Goal: Check status: Check status

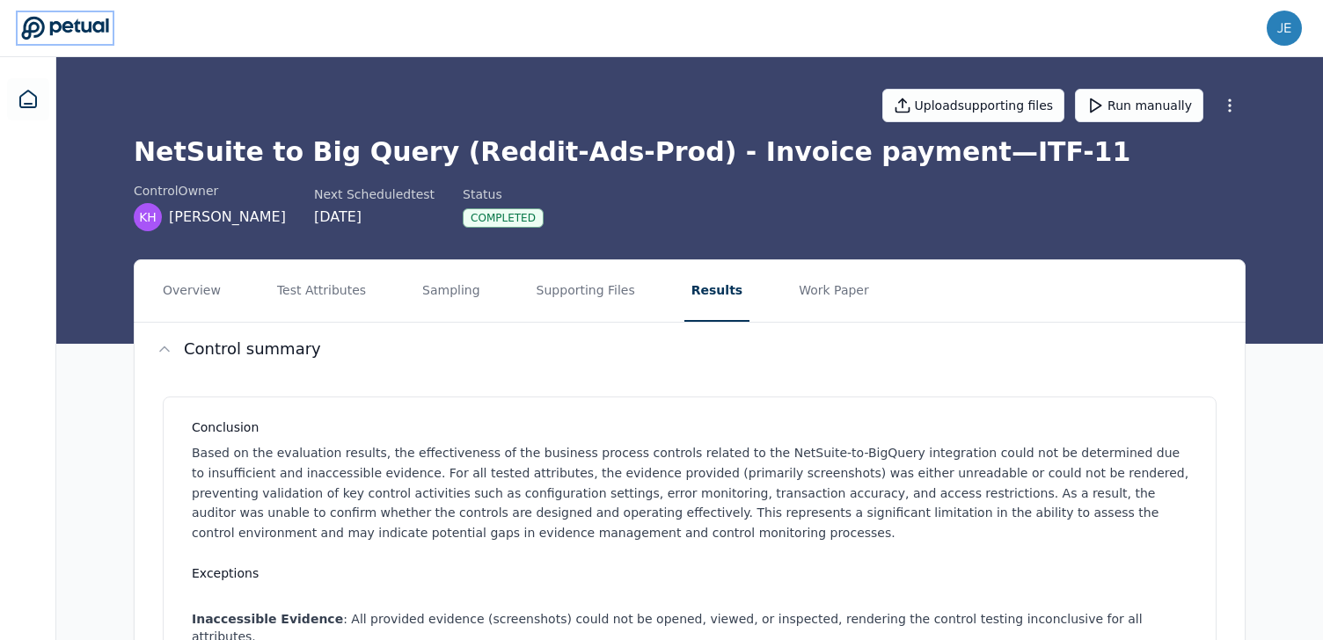
click at [72, 39] on icon at bounding box center [65, 28] width 88 height 25
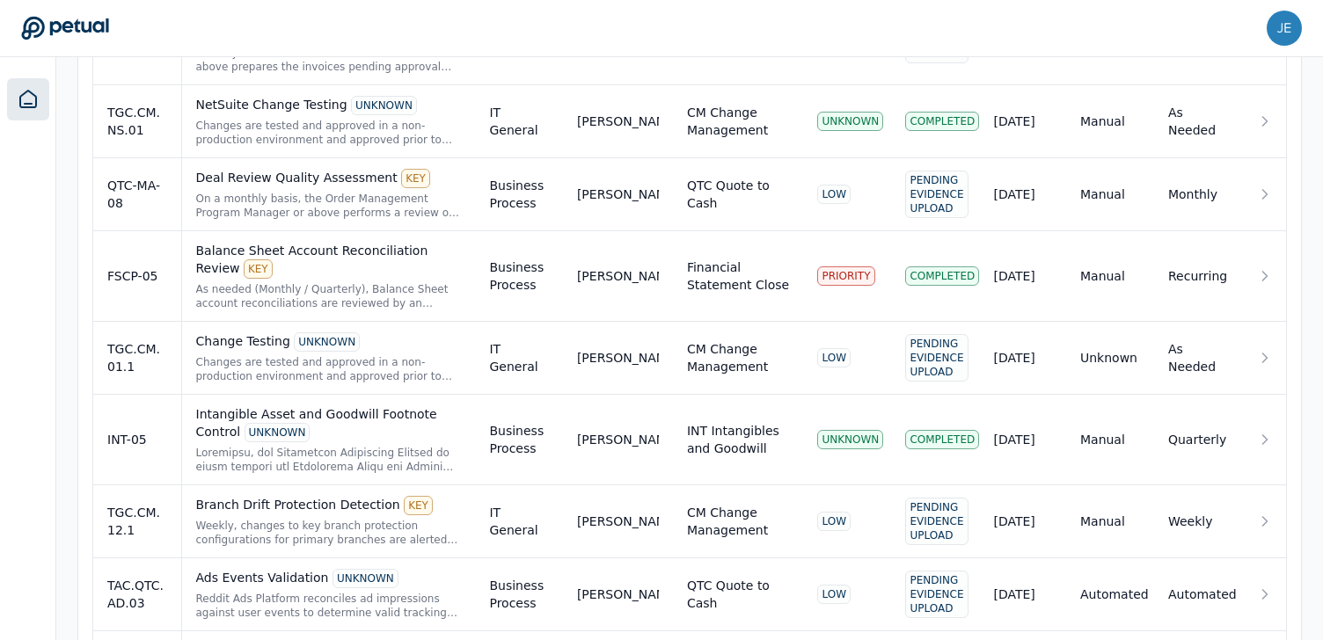
scroll to position [842, 0]
click at [293, 383] on td "Change Testing UNKNOWN Changes are tested and approved in a non-production envi…" at bounding box center [328, 357] width 294 height 73
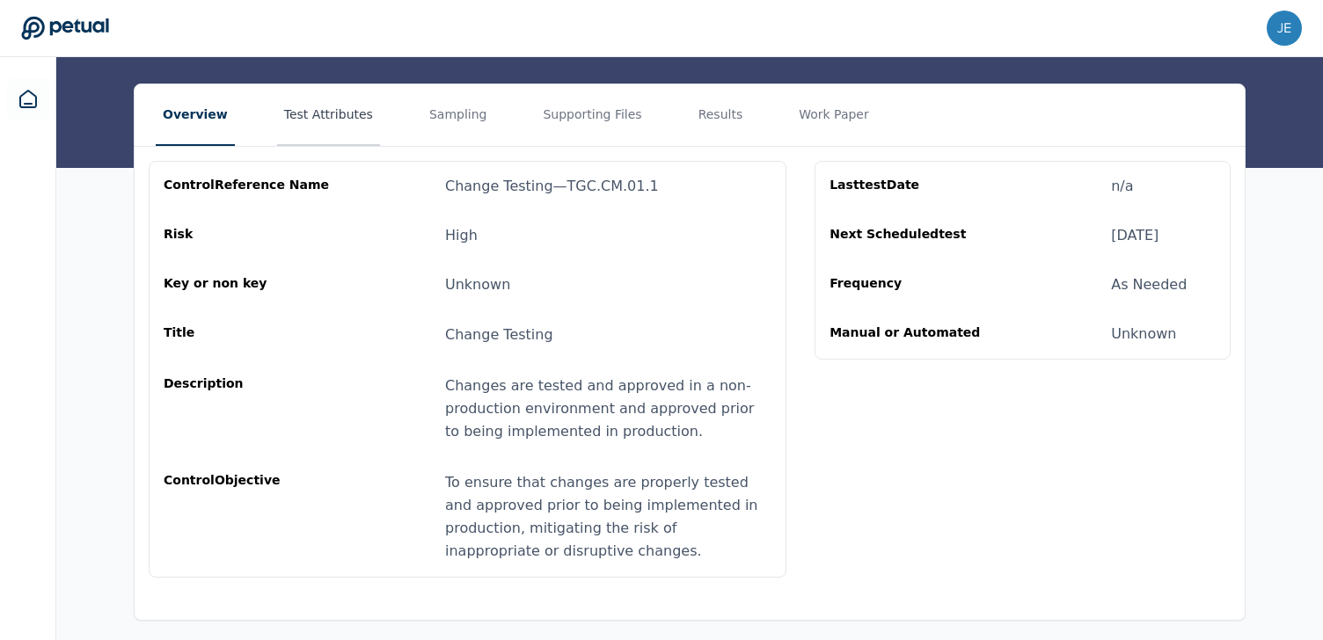
scroll to position [267, 0]
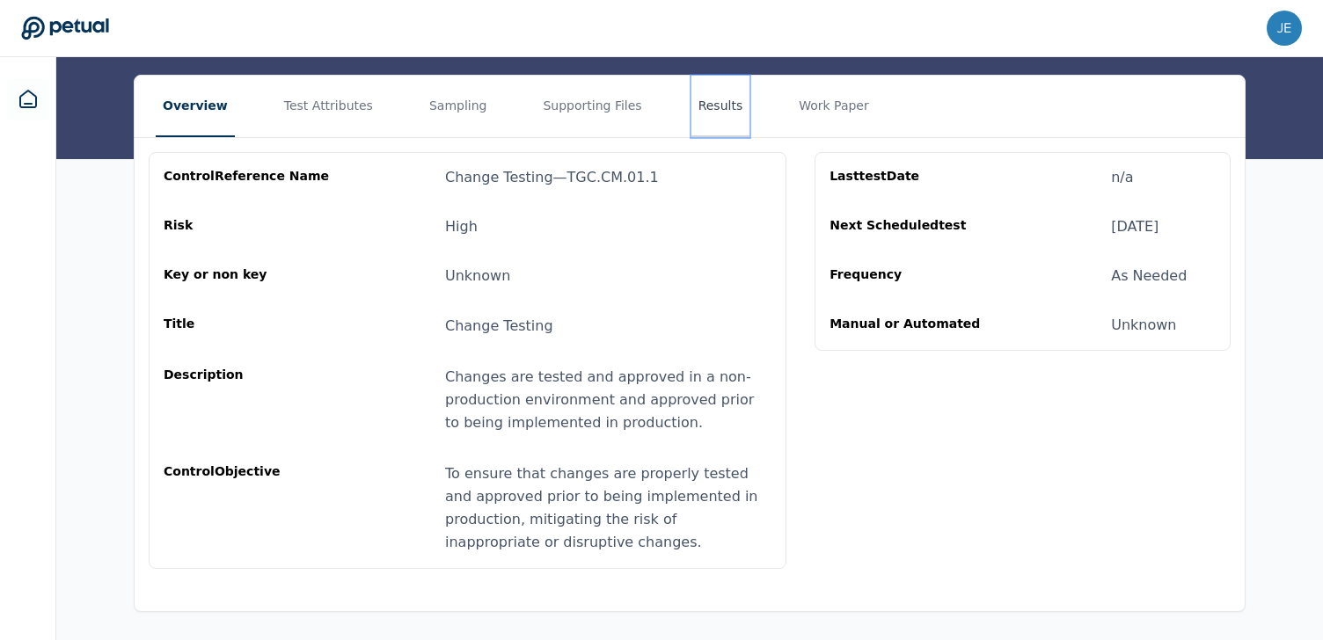
click at [696, 114] on button "Results" at bounding box center [720, 107] width 59 height 62
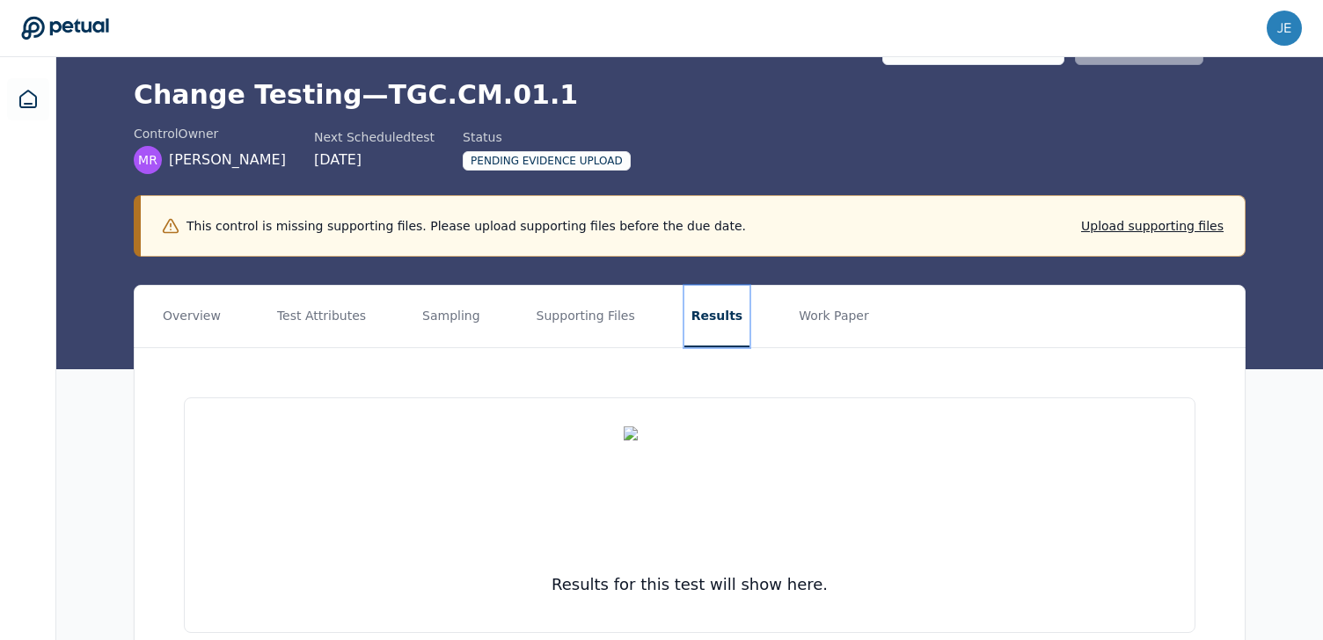
scroll to position [139, 0]
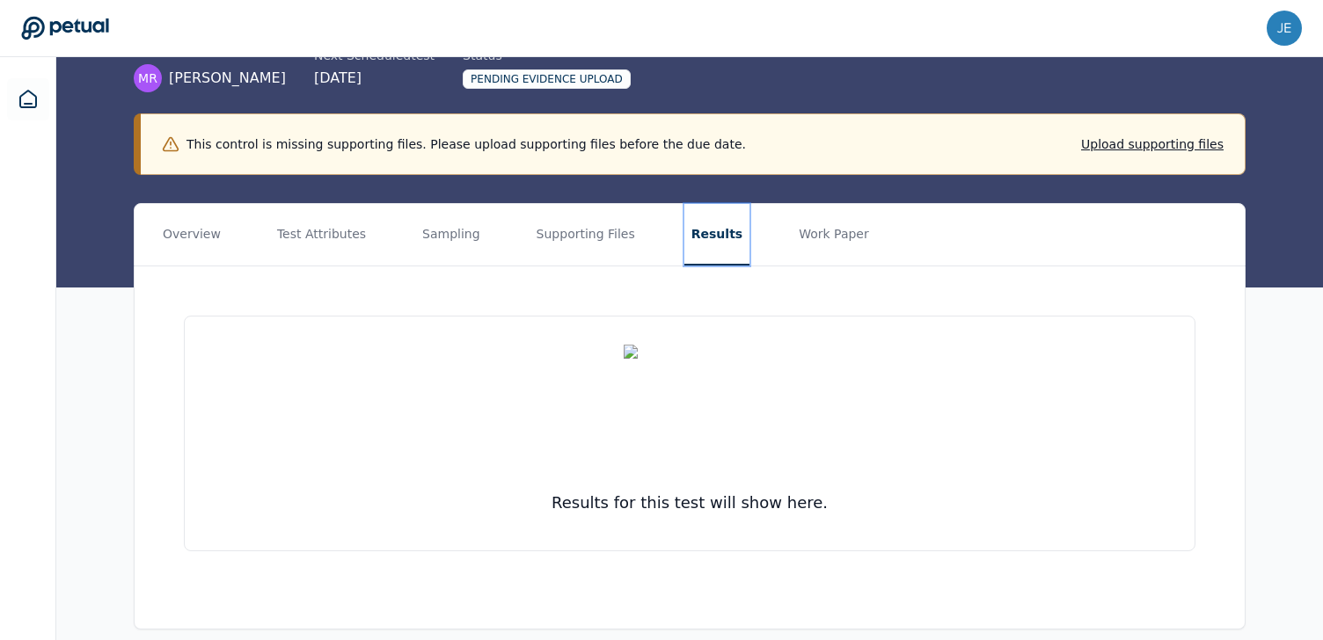
click at [697, 245] on button "Results" at bounding box center [716, 235] width 65 height 62
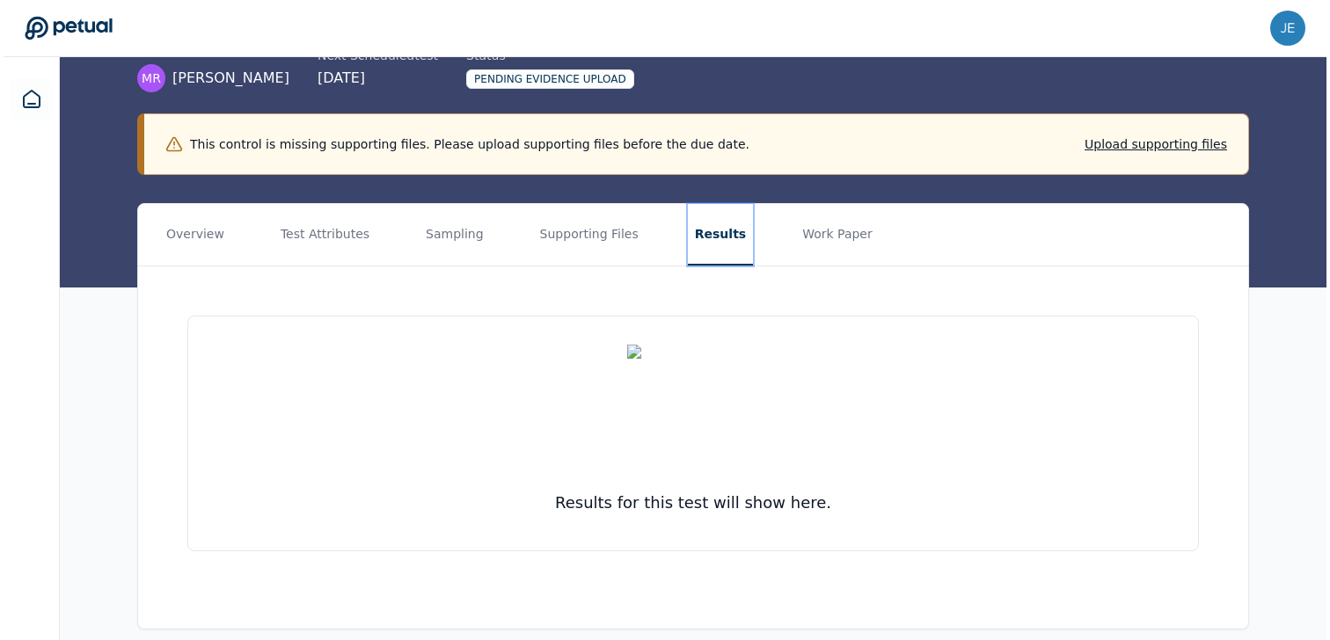
scroll to position [0, 0]
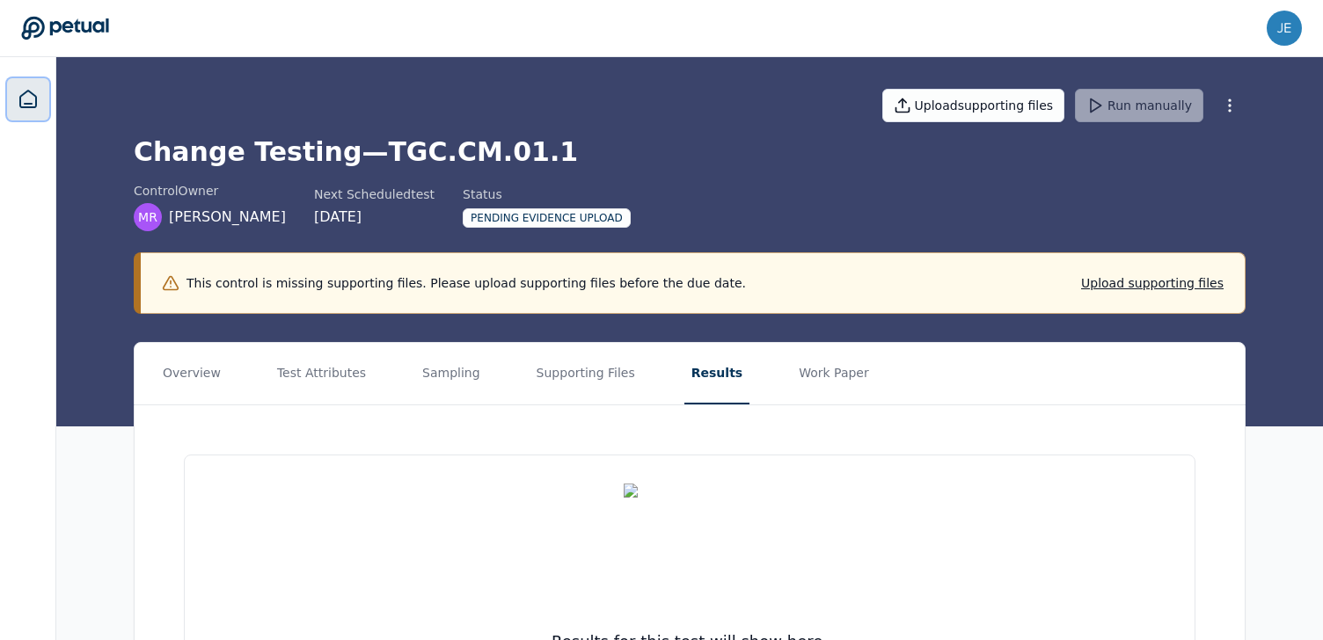
click at [29, 80] on link at bounding box center [28, 99] width 42 height 42
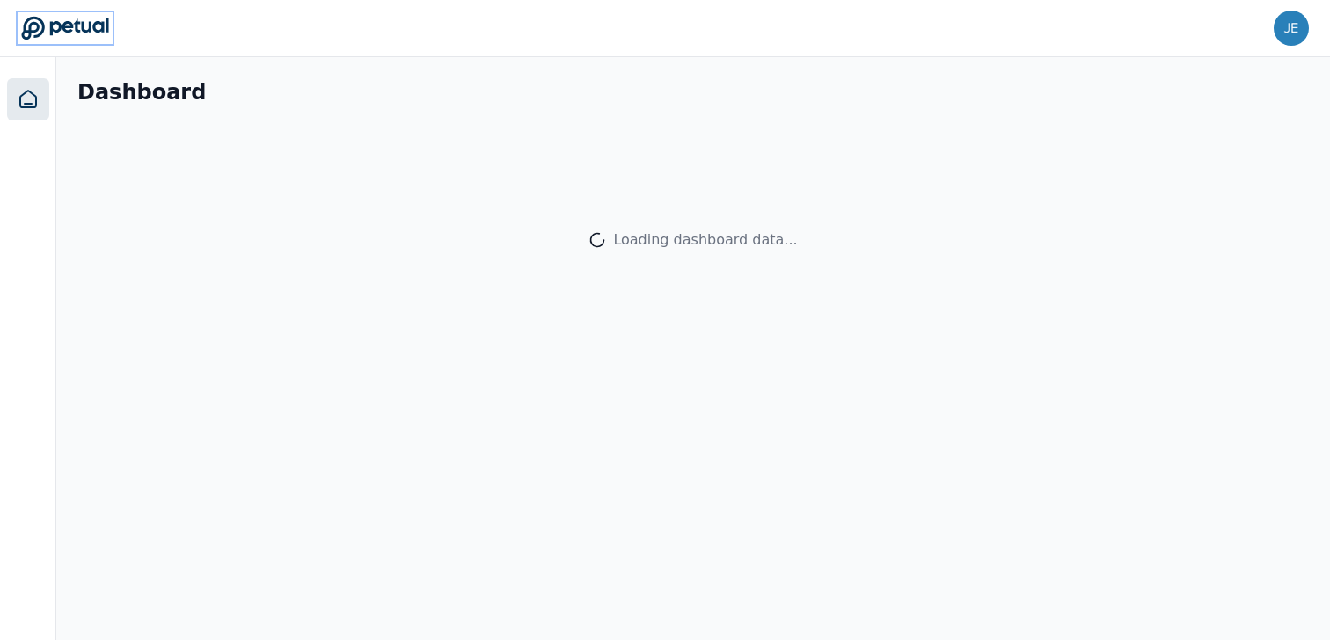
click at [57, 18] on icon at bounding box center [65, 28] width 88 height 25
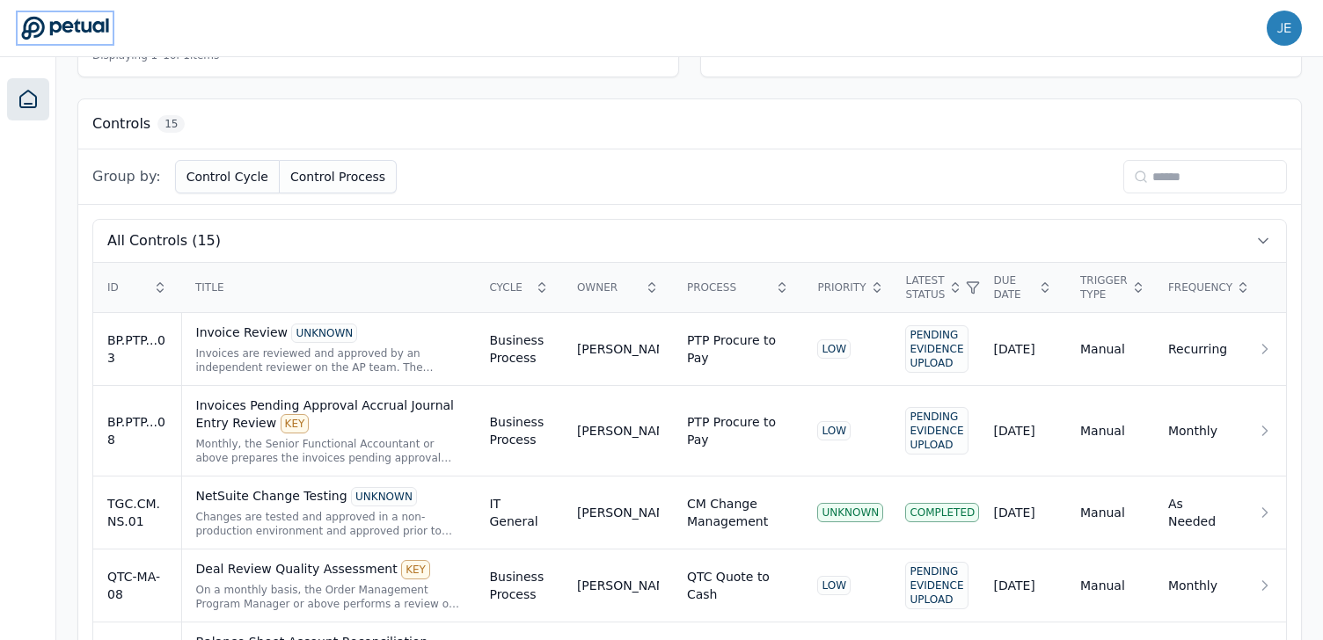
scroll to position [531, 0]
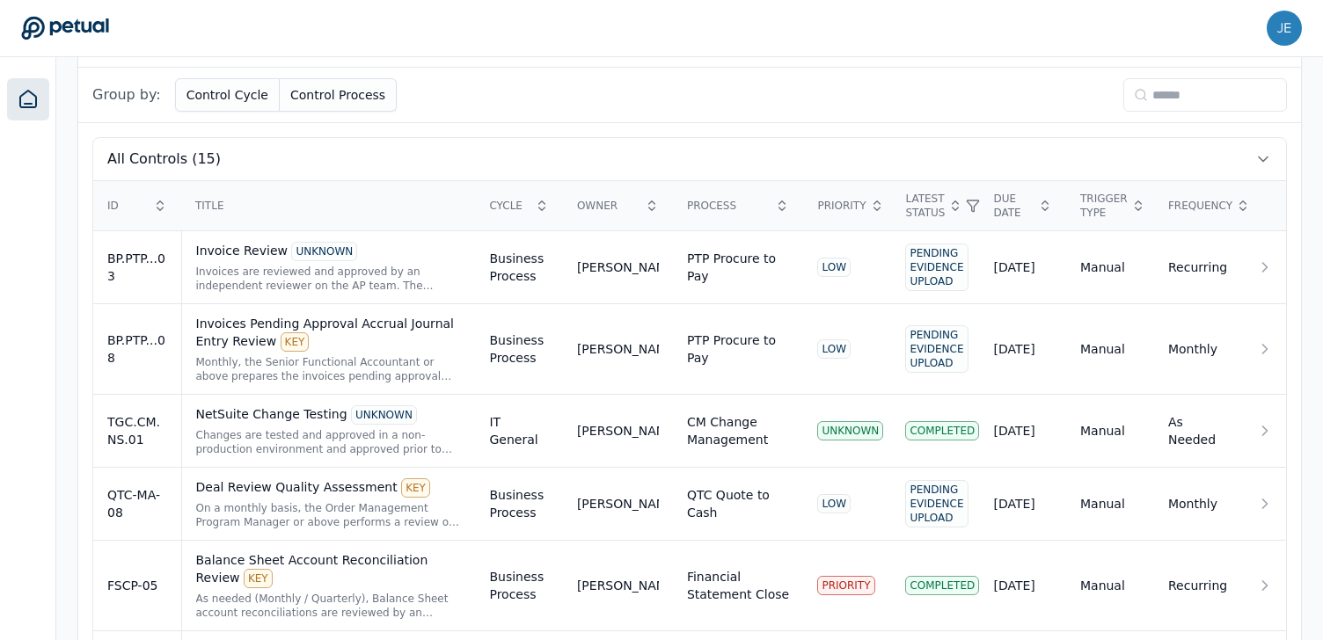
click at [231, 421] on div "NetSuite Change Testing UNKNOWN" at bounding box center [329, 414] width 266 height 19
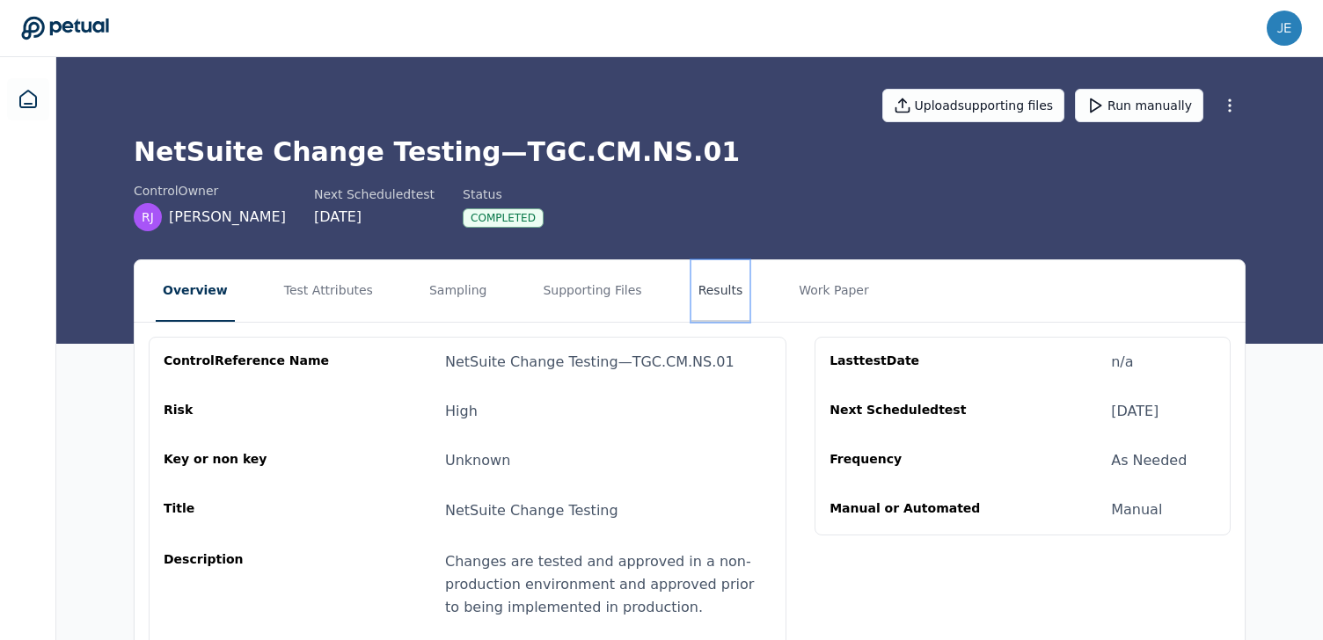
click at [712, 278] on button "Results" at bounding box center [720, 291] width 59 height 62
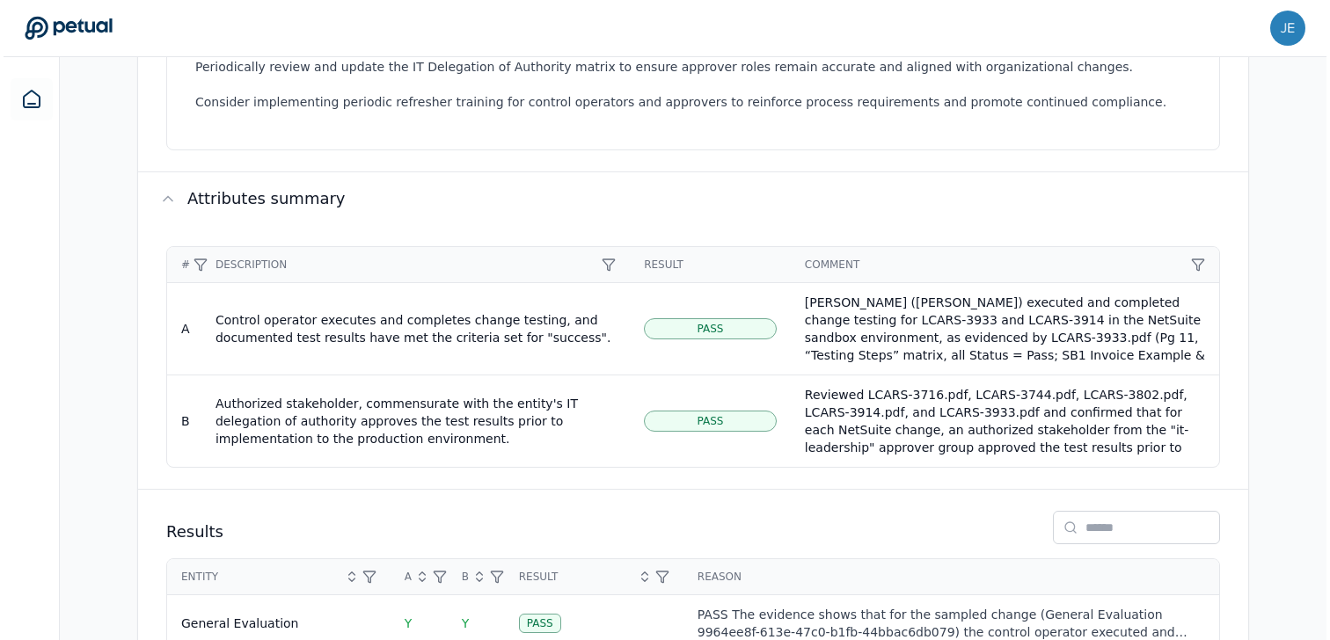
scroll to position [760, 0]
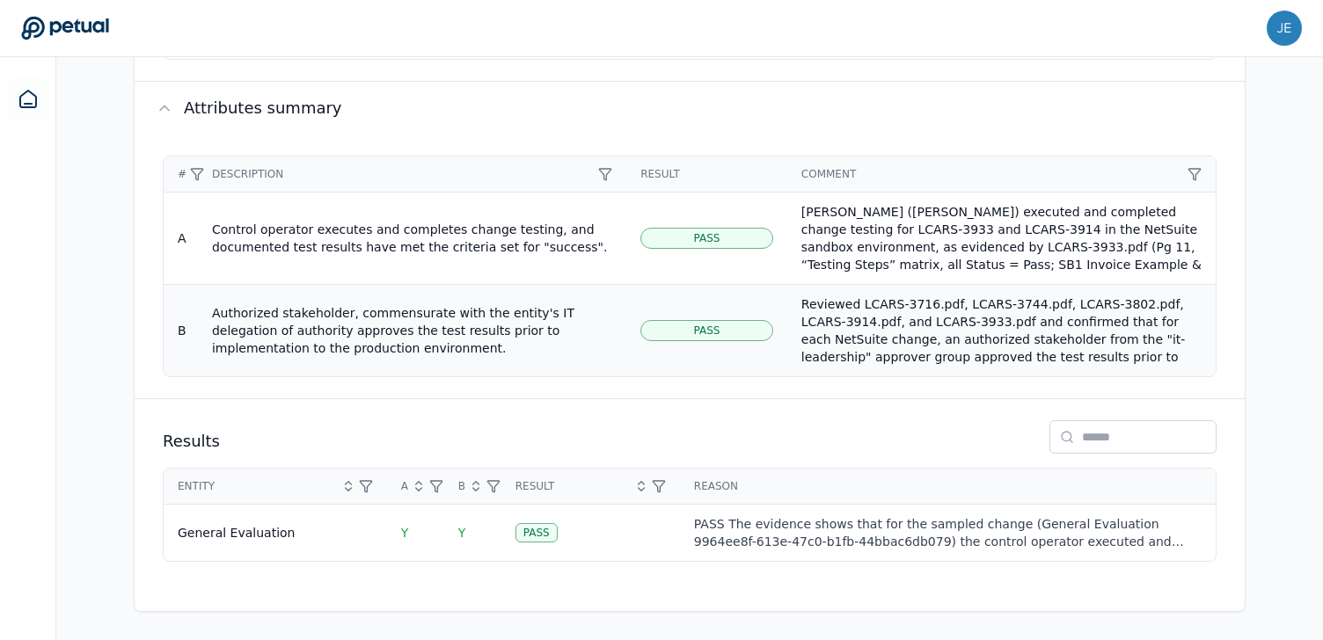
click at [518, 335] on div "Authorized stakeholder, commensurate with the entity's IT delegation of authori…" at bounding box center [412, 330] width 400 height 53
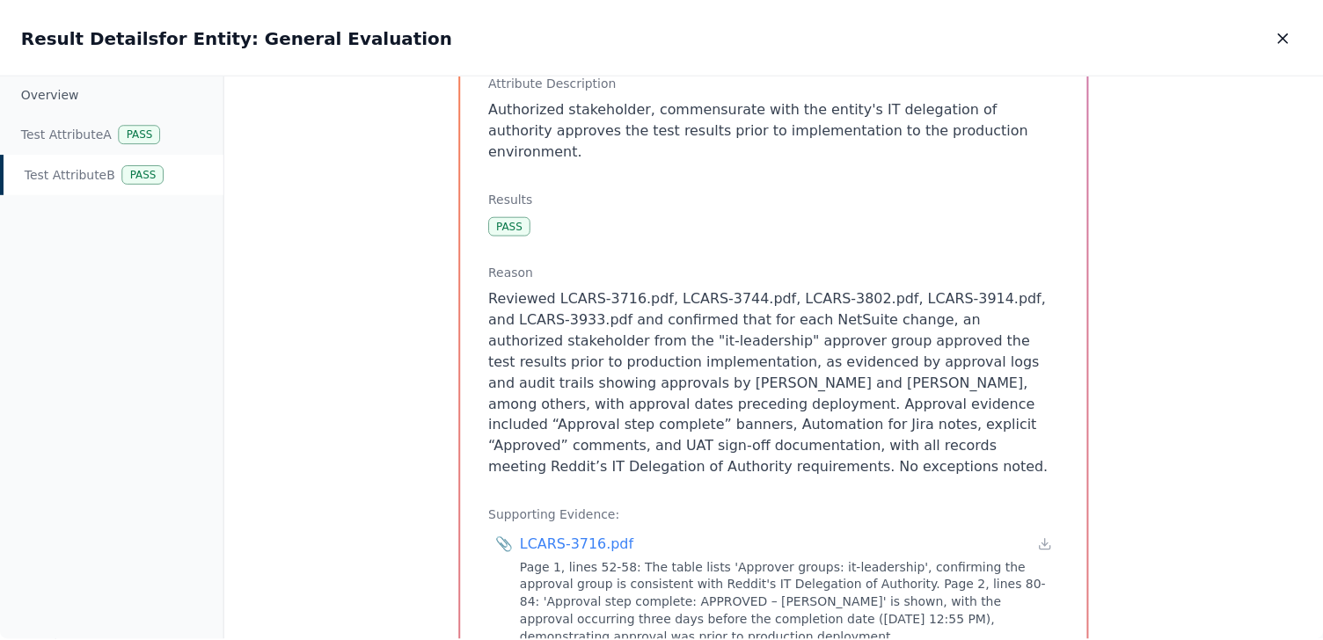
scroll to position [369, 0]
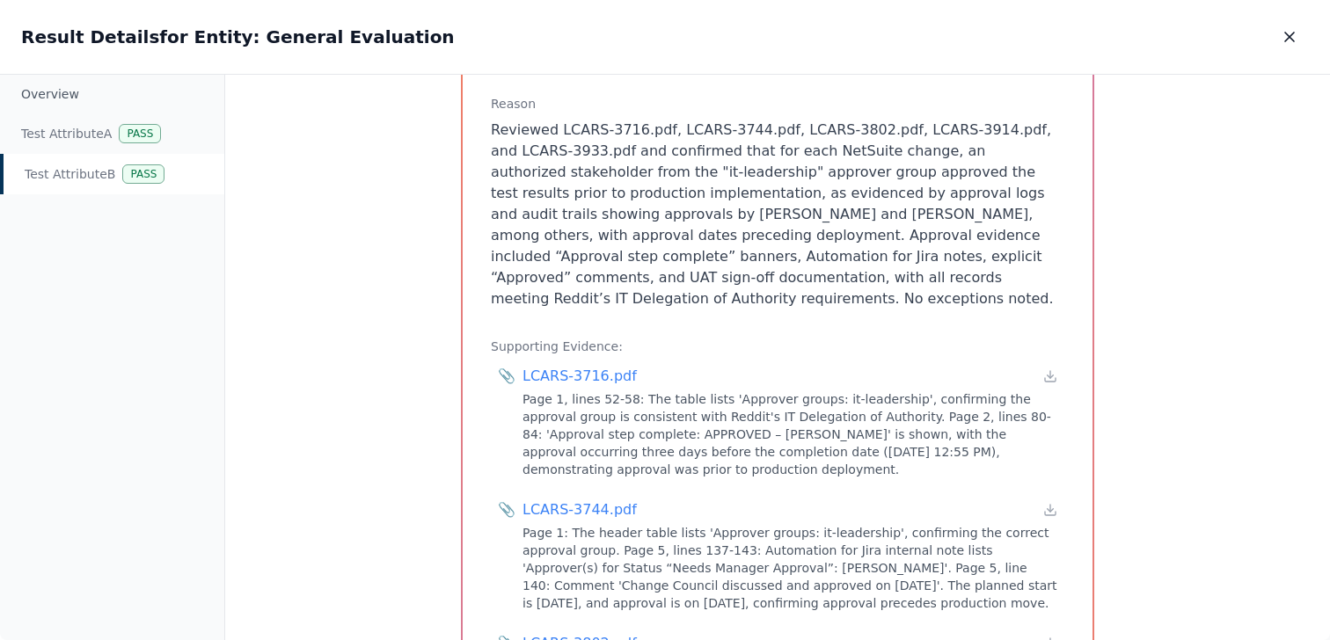
click at [414, 316] on div "Test Attribute B : Authorized stakeholder, commensurate with the entity's IT de…" at bounding box center [777, 358] width 1105 height 566
click at [1296, 32] on icon "button" at bounding box center [1290, 37] width 18 height 18
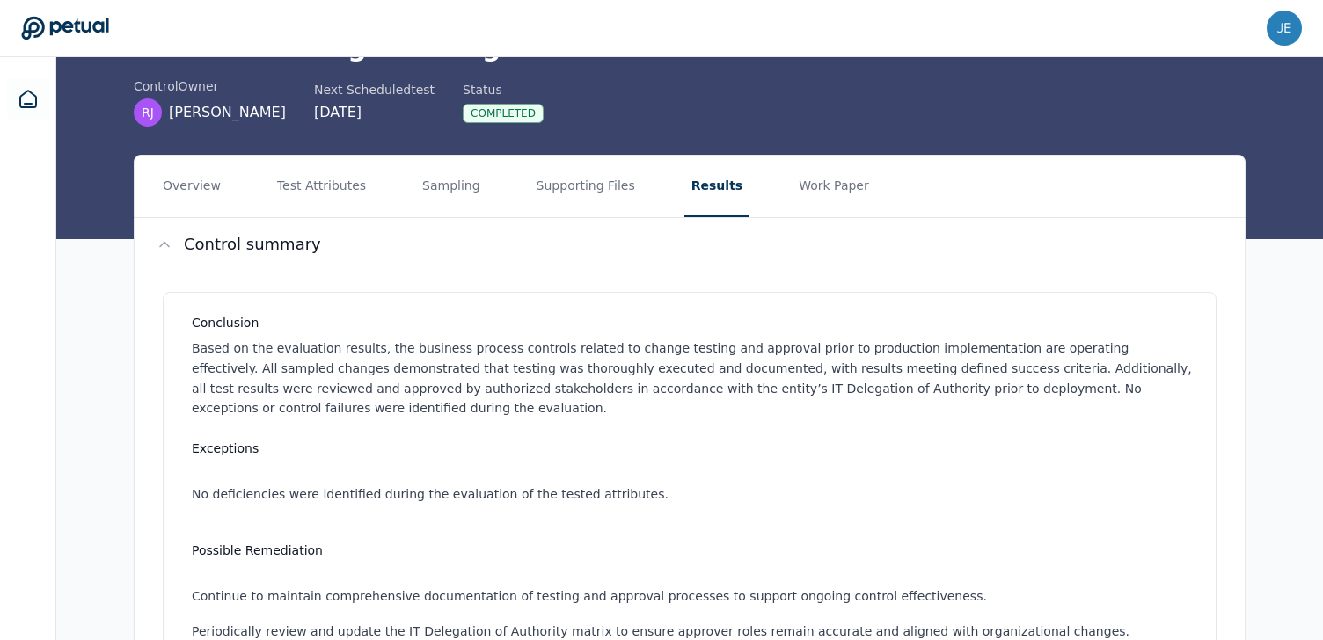
scroll to position [64, 0]
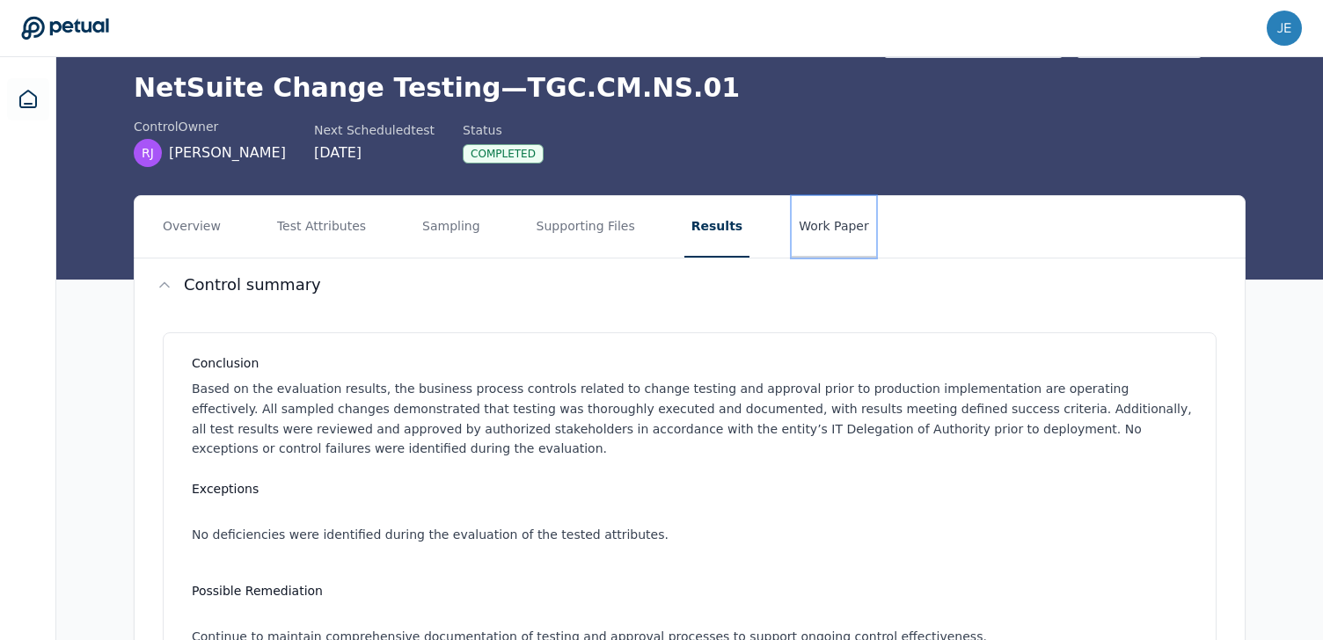
click at [819, 223] on button "Work Paper" at bounding box center [834, 227] width 84 height 62
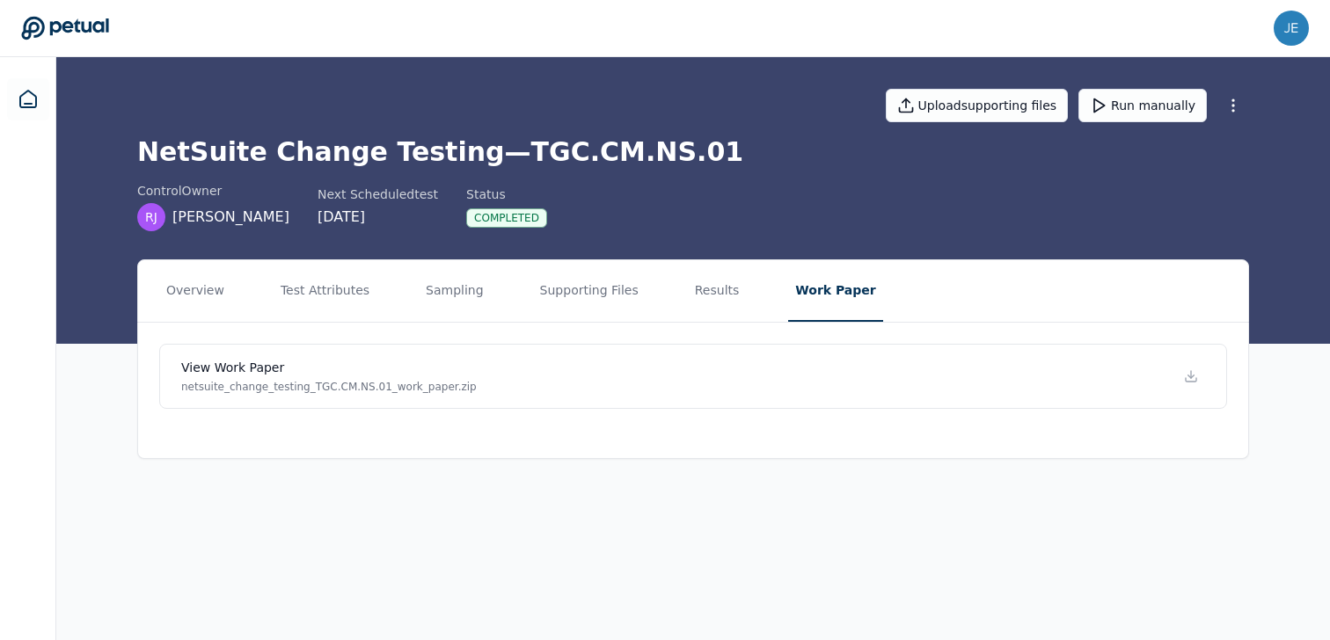
click at [668, 296] on nav "Overview Test Attributes Sampling Supporting Files Results Work Paper" at bounding box center [693, 291] width 1110 height 62
click at [691, 296] on button "Results" at bounding box center [717, 291] width 59 height 62
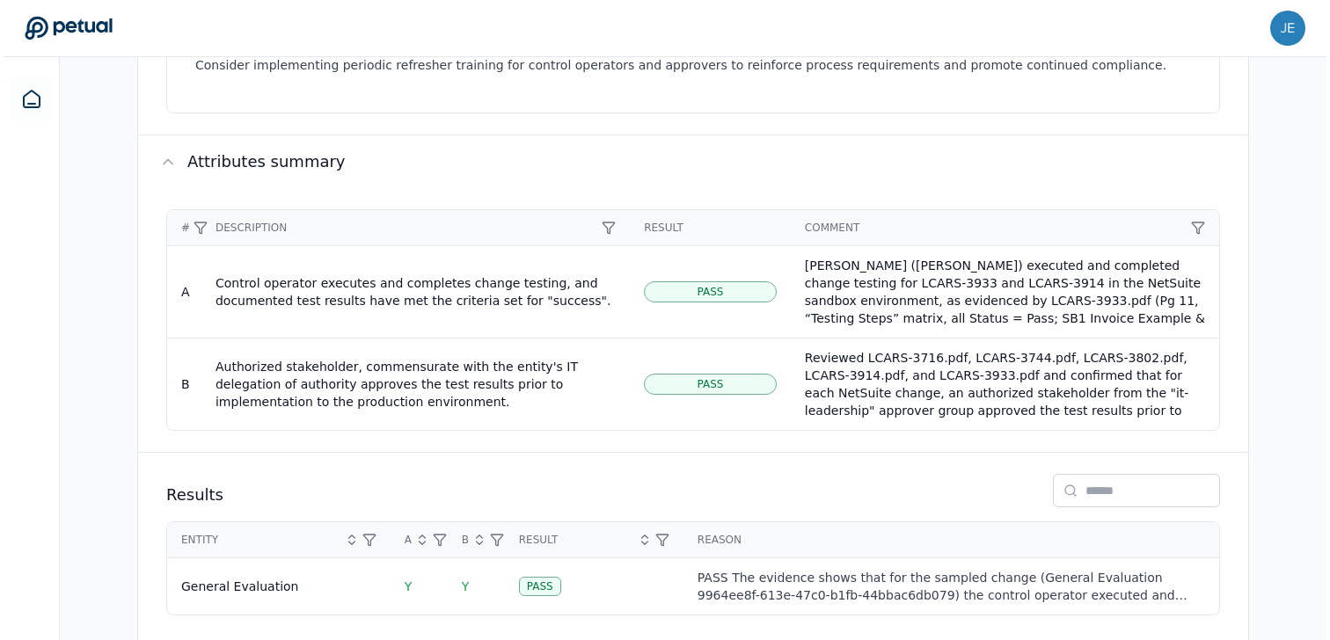
scroll to position [760, 0]
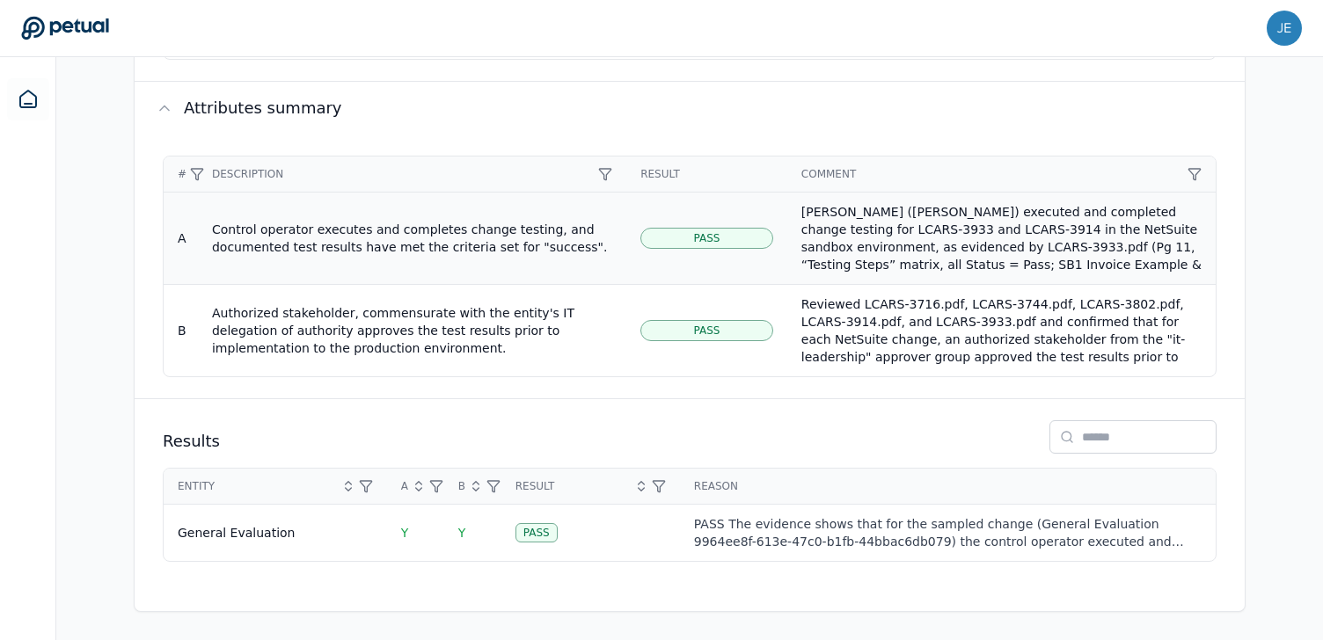
click at [753, 243] on div "Pass" at bounding box center [706, 238] width 133 height 21
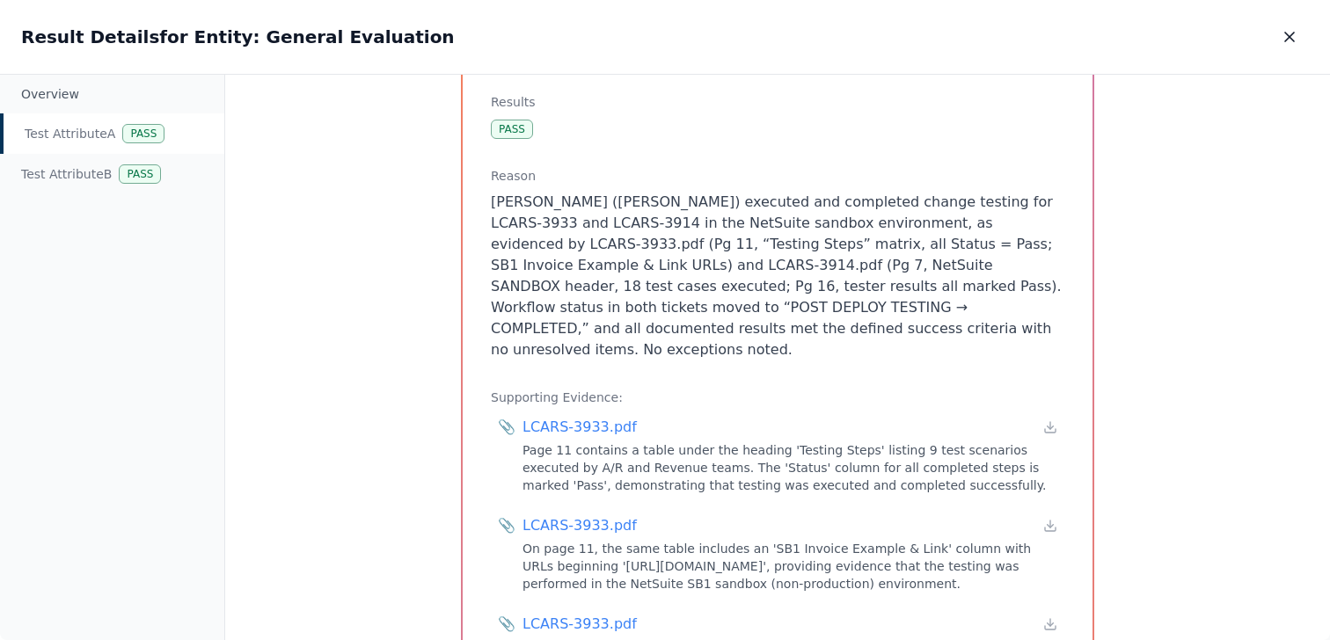
scroll to position [248, 0]
click at [369, 412] on div "Test Attribute A : Control operator executes and completes change testing, and …" at bounding box center [777, 358] width 1105 height 566
click at [83, 171] on div "Test Attribute B Pass" at bounding box center [112, 174] width 224 height 40
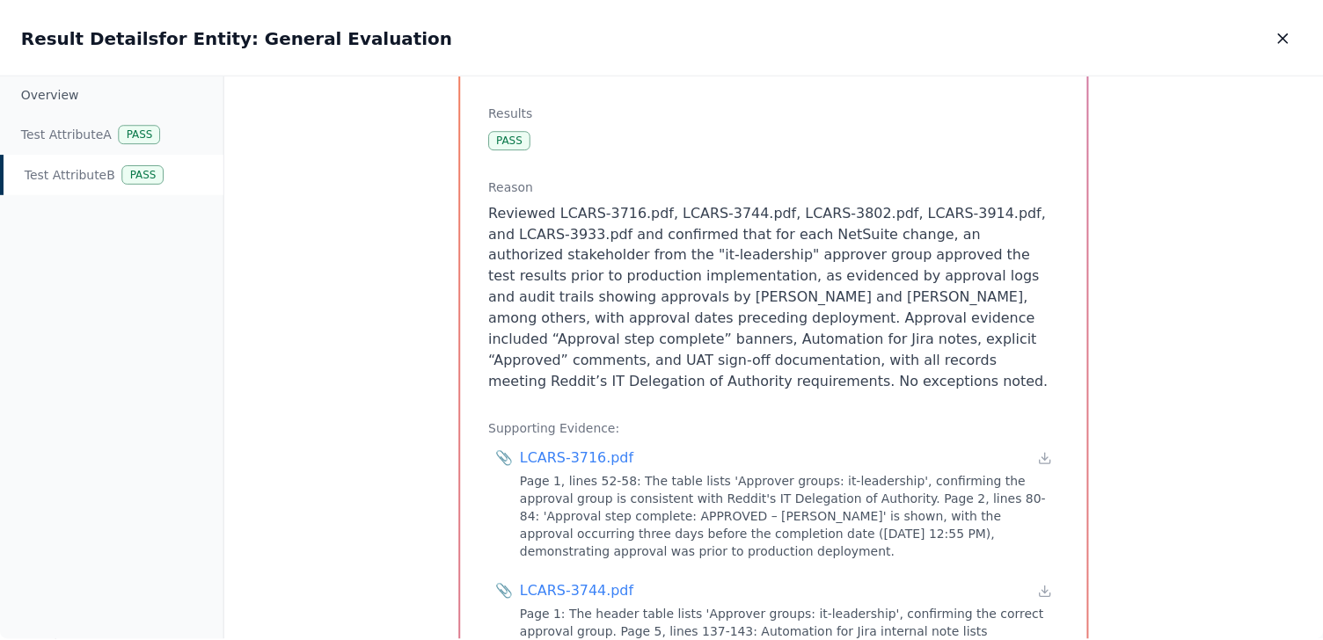
scroll to position [271, 0]
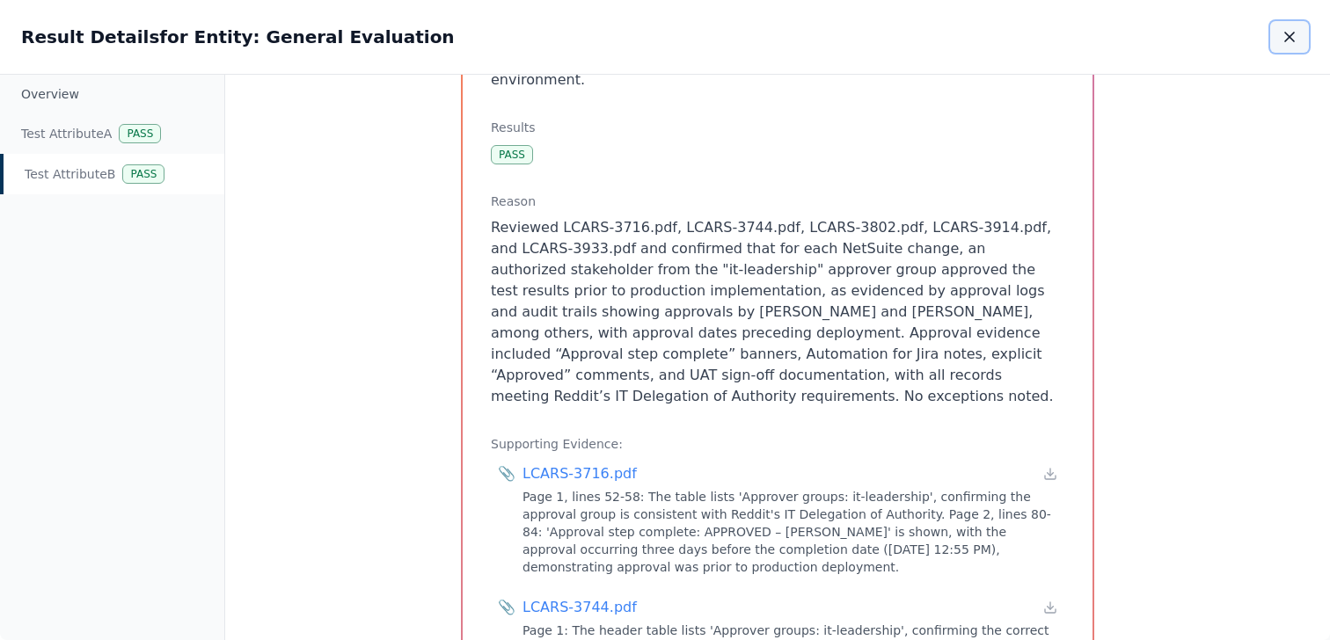
click at [1290, 33] on icon "button" at bounding box center [1290, 37] width 18 height 18
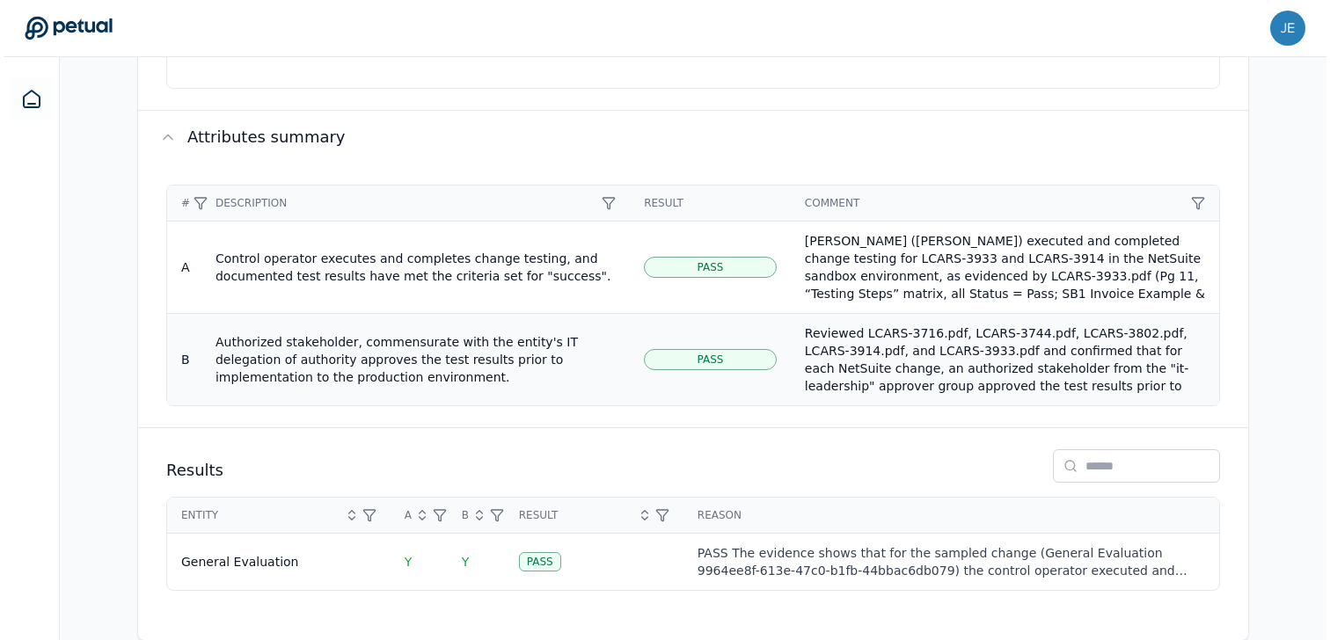
scroll to position [721, 0]
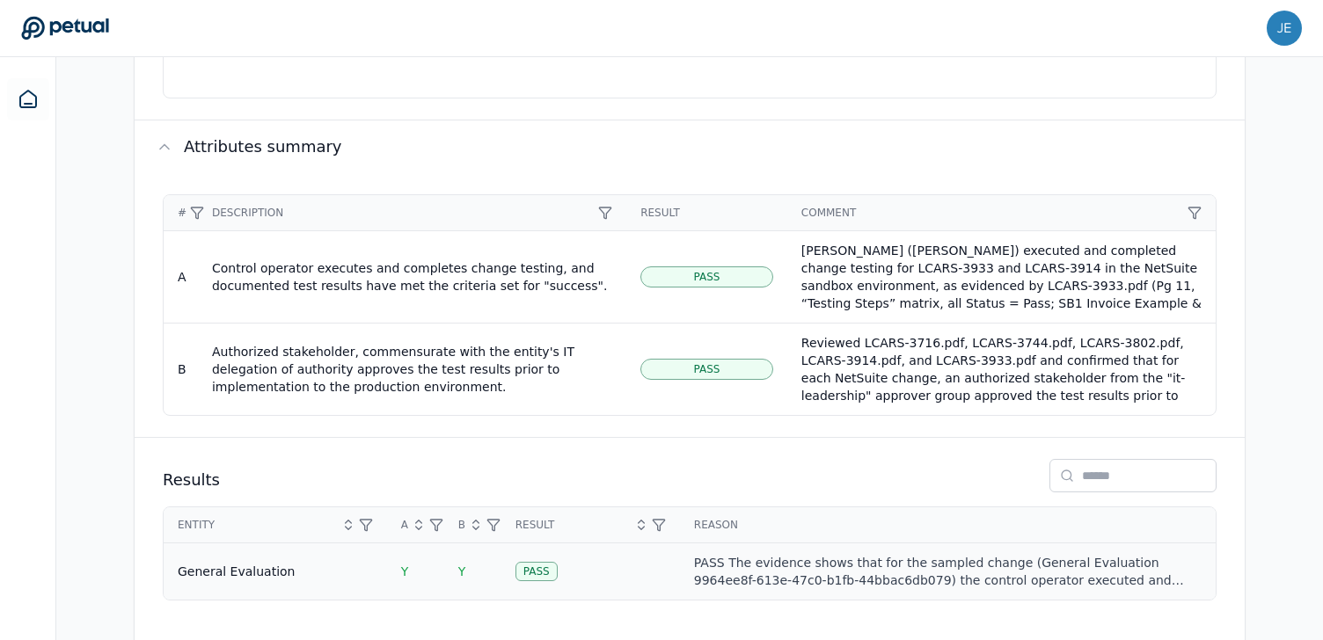
click at [592, 555] on td "Pass" at bounding box center [590, 572] width 179 height 57
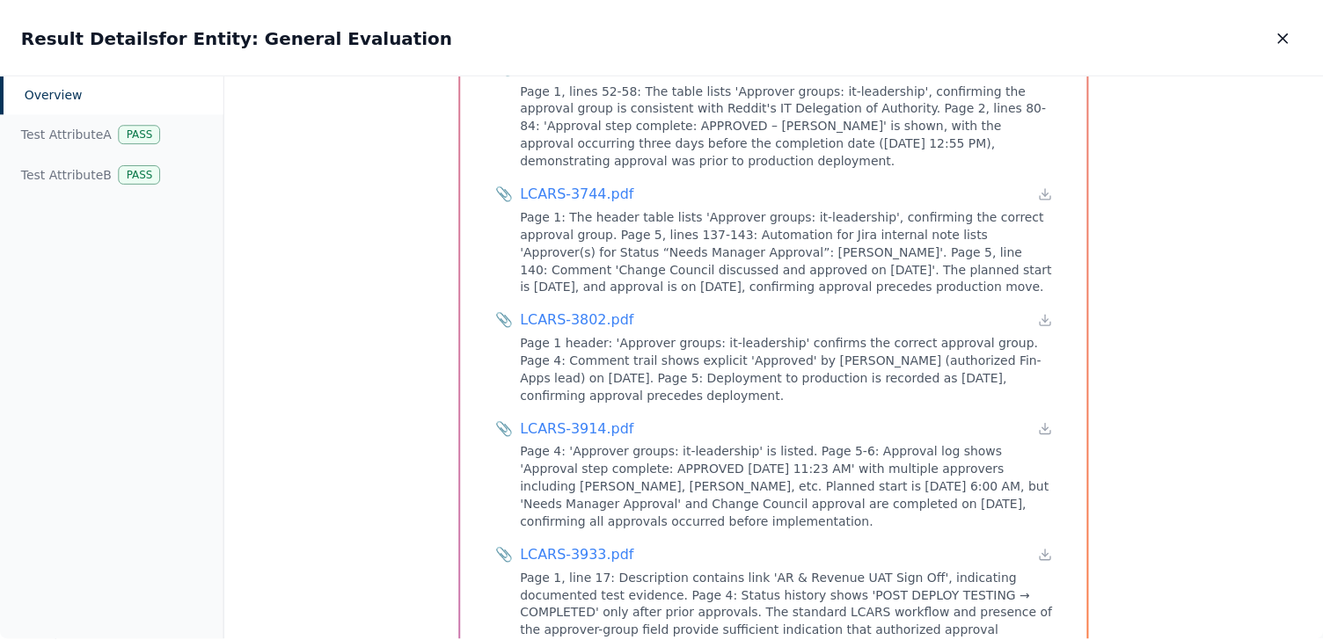
scroll to position [1384, 0]
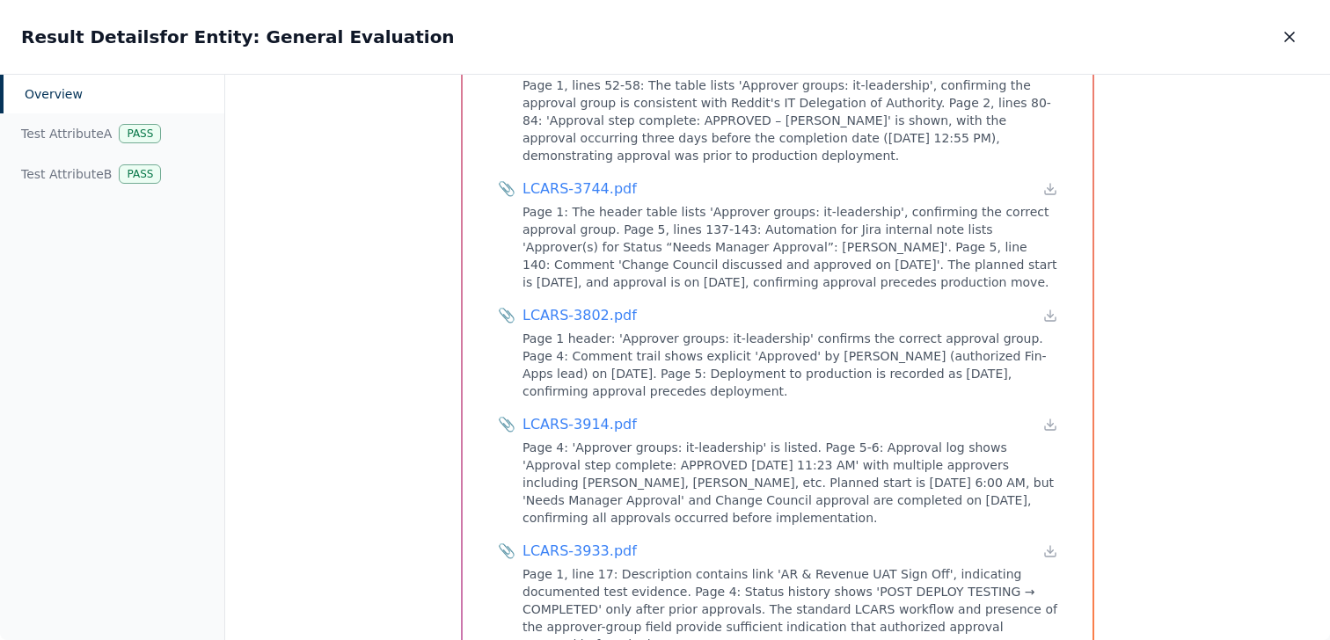
click at [398, 453] on div "Overview Sample Entity : General Evaluation Control Reference ID TGC.CM.NS.01 A…" at bounding box center [777, 358] width 1105 height 566
click at [1294, 32] on icon "button" at bounding box center [1290, 37] width 18 height 18
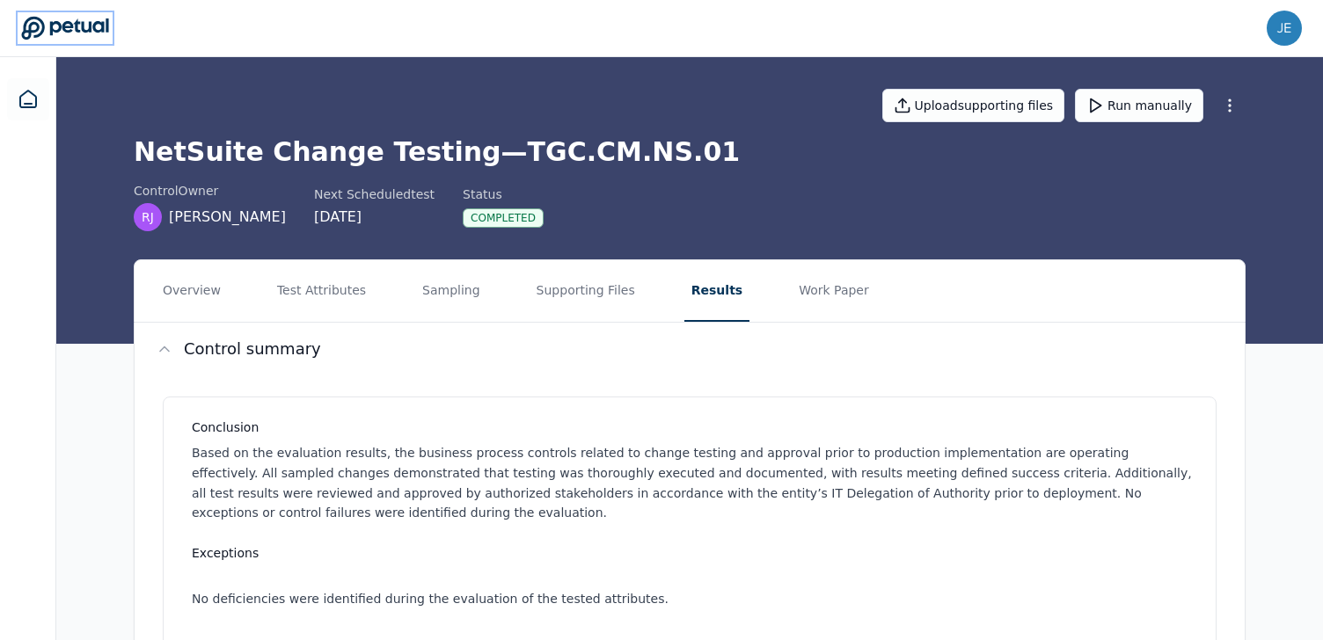
click at [55, 24] on icon at bounding box center [64, 28] width 87 height 23
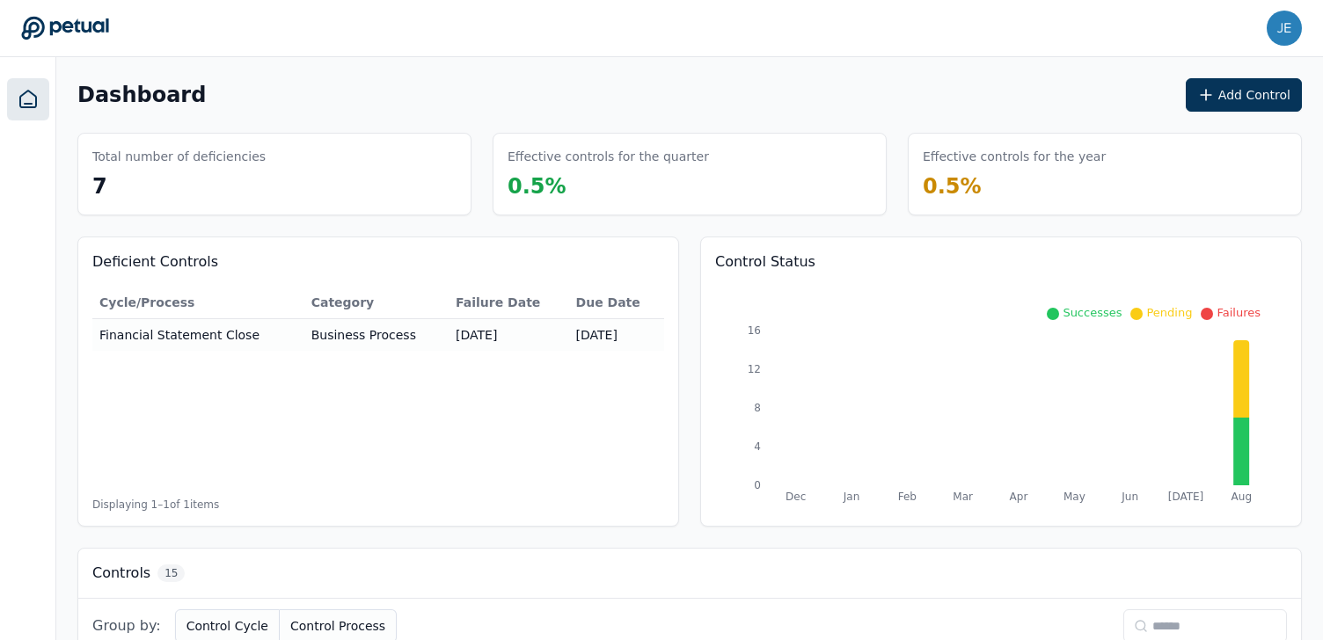
click at [572, 45] on div "jenna.wei@reddit.com jenna.wei@reddit.com Sign out" at bounding box center [661, 28] width 1281 height 35
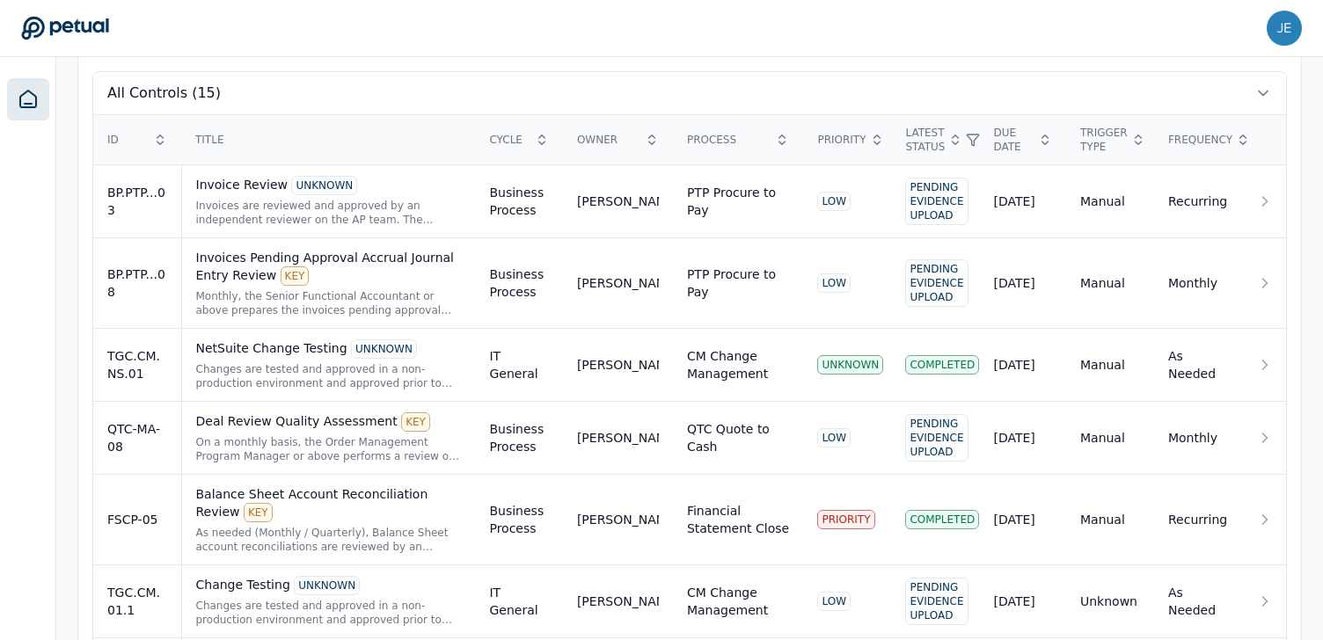
scroll to position [609, 0]
